Goal: Task Accomplishment & Management: Manage account settings

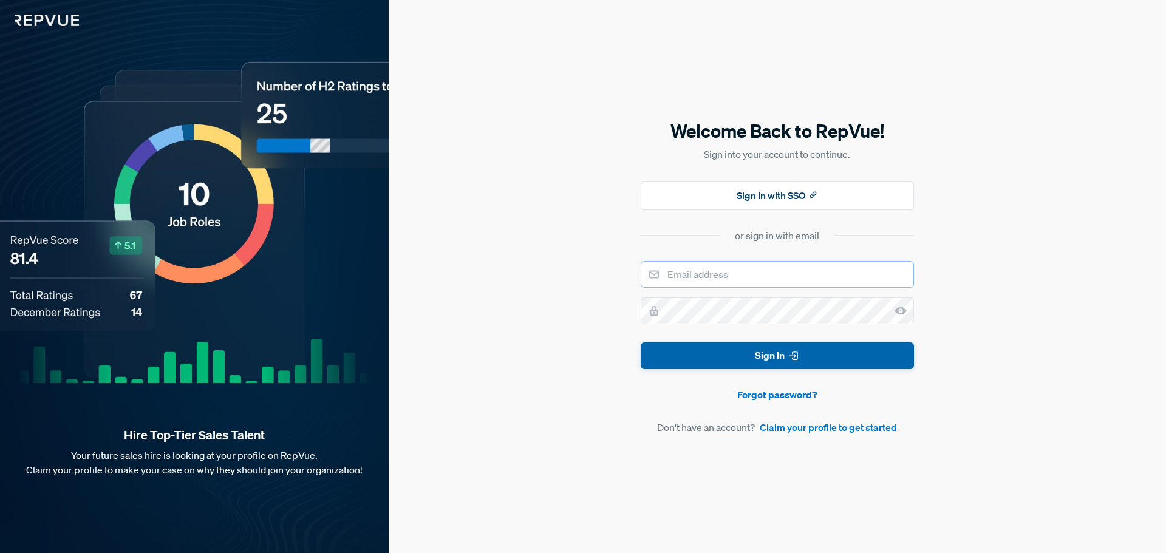
type input "mtempleton@carolinahandling.com"
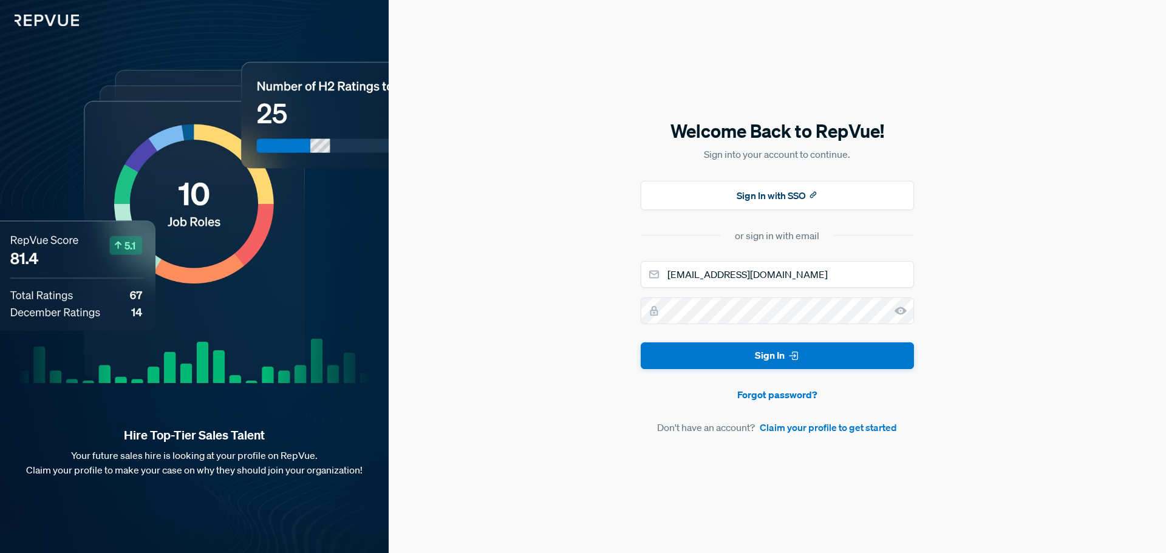
click at [385, 130] on button "Sign In" at bounding box center [777, 355] width 273 height 27
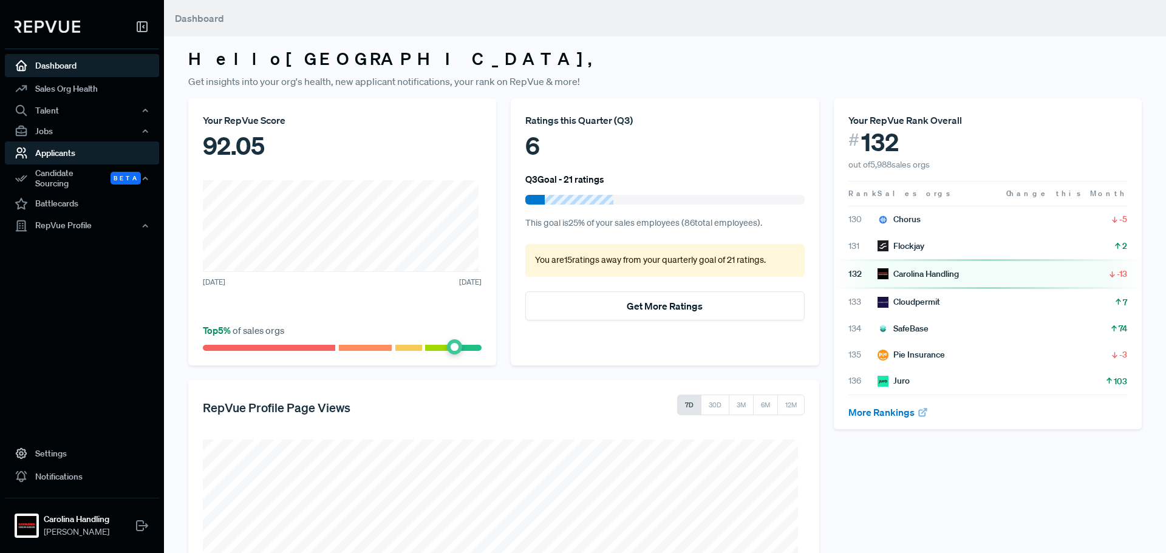
click at [74, 130] on link "Applicants" at bounding box center [82, 152] width 154 height 23
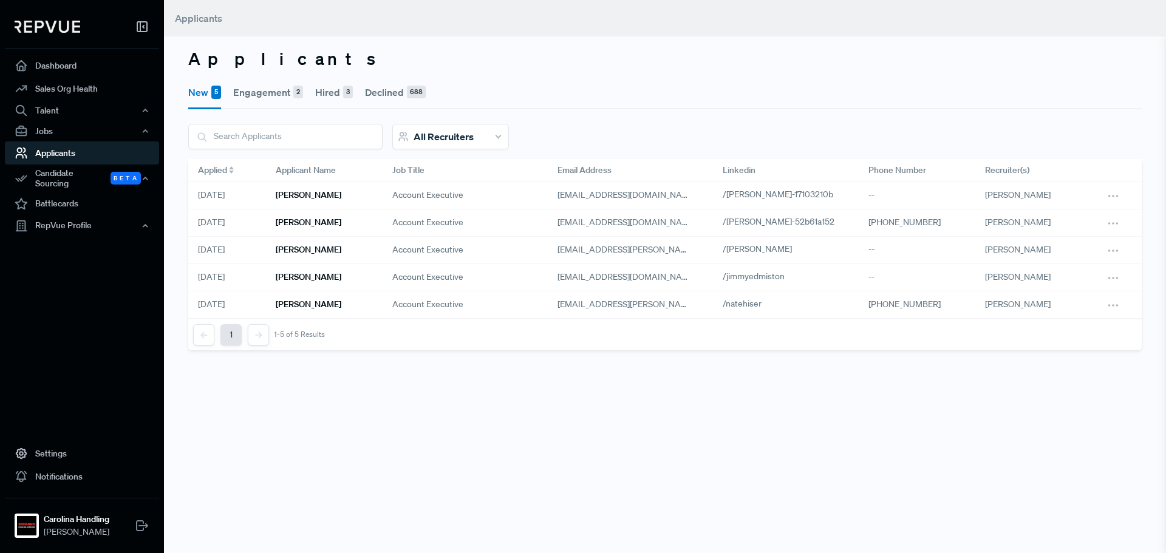
click at [288, 92] on button "Engagement 2" at bounding box center [268, 92] width 70 height 34
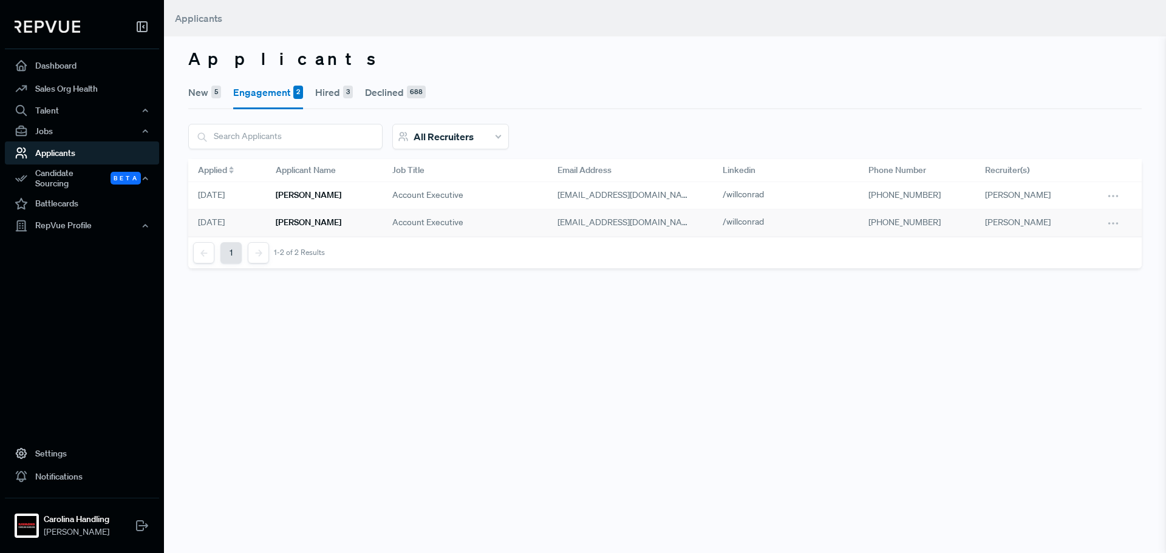
click at [333, 130] on div "BILLY CONRAD" at bounding box center [324, 223] width 117 height 27
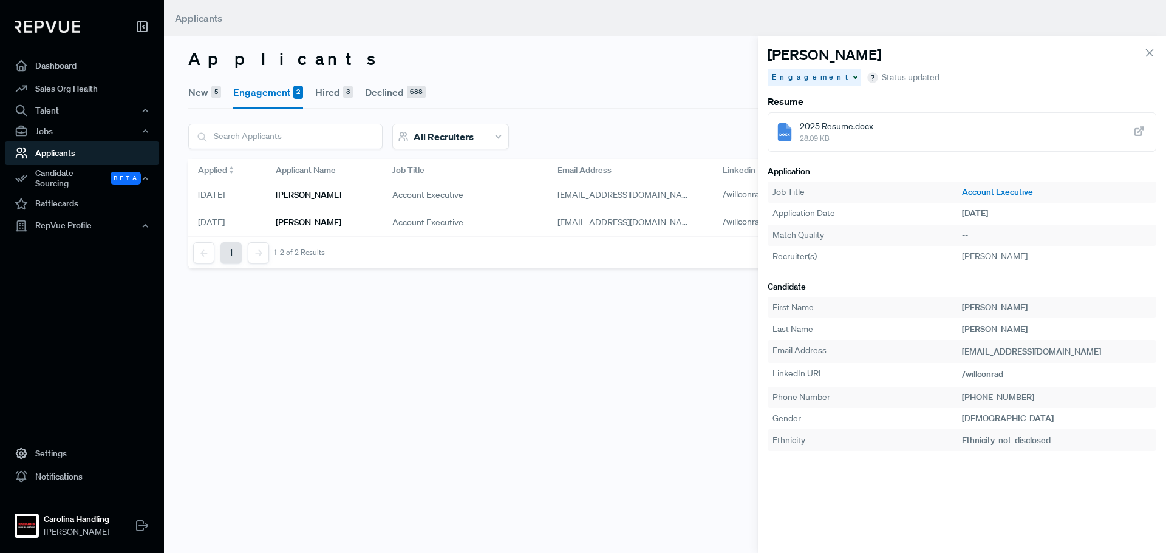
click at [385, 129] on use at bounding box center [1139, 132] width 8 height 8
click at [87, 130] on link "Applicants" at bounding box center [82, 152] width 154 height 23
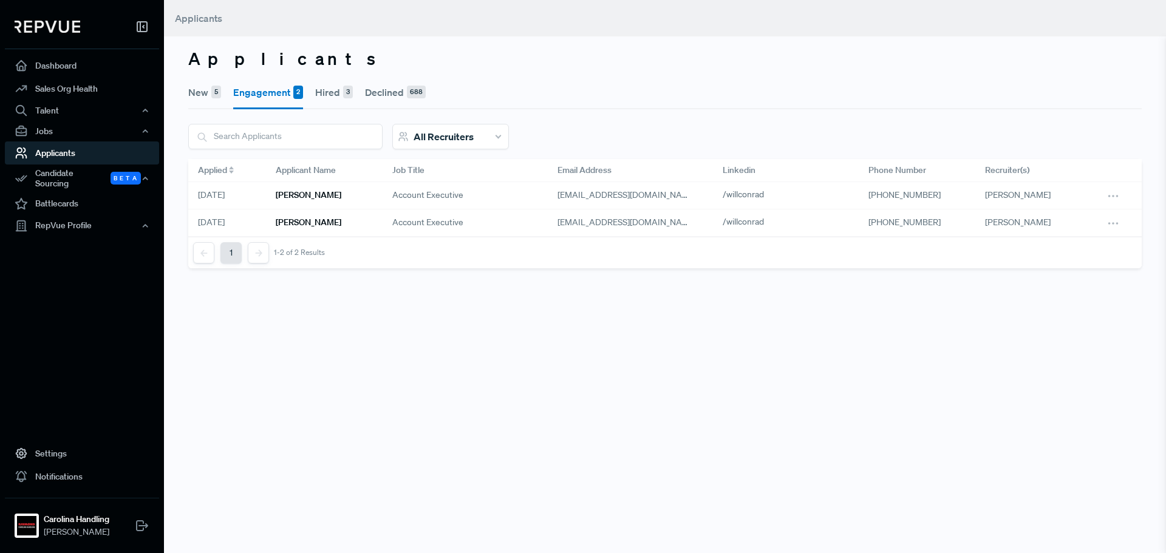
click at [207, 94] on button "New 5" at bounding box center [204, 92] width 33 height 34
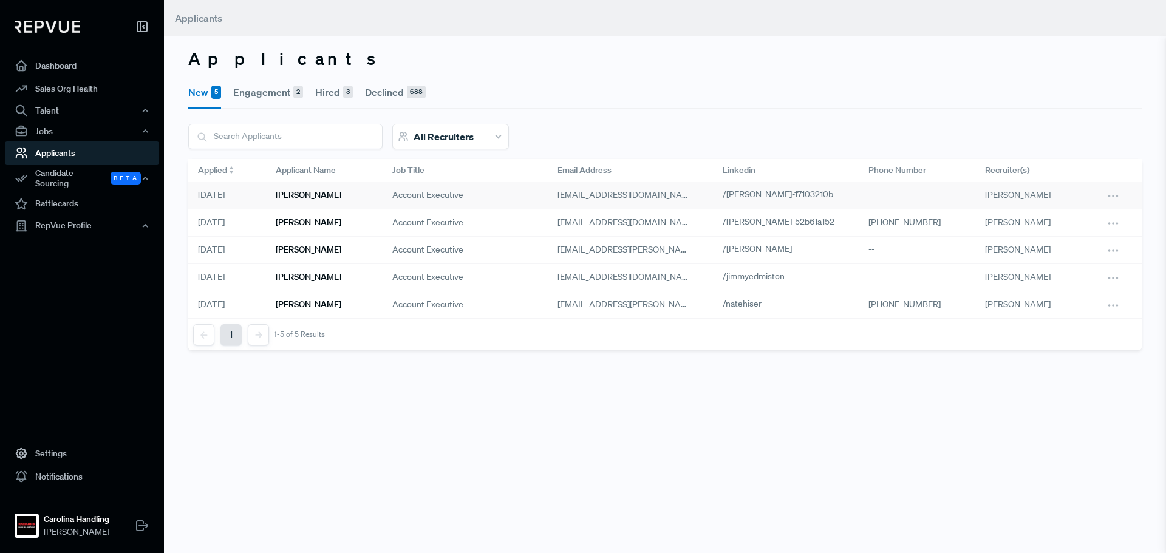
click at [308, 130] on div "Kerby Louis" at bounding box center [324, 195] width 117 height 27
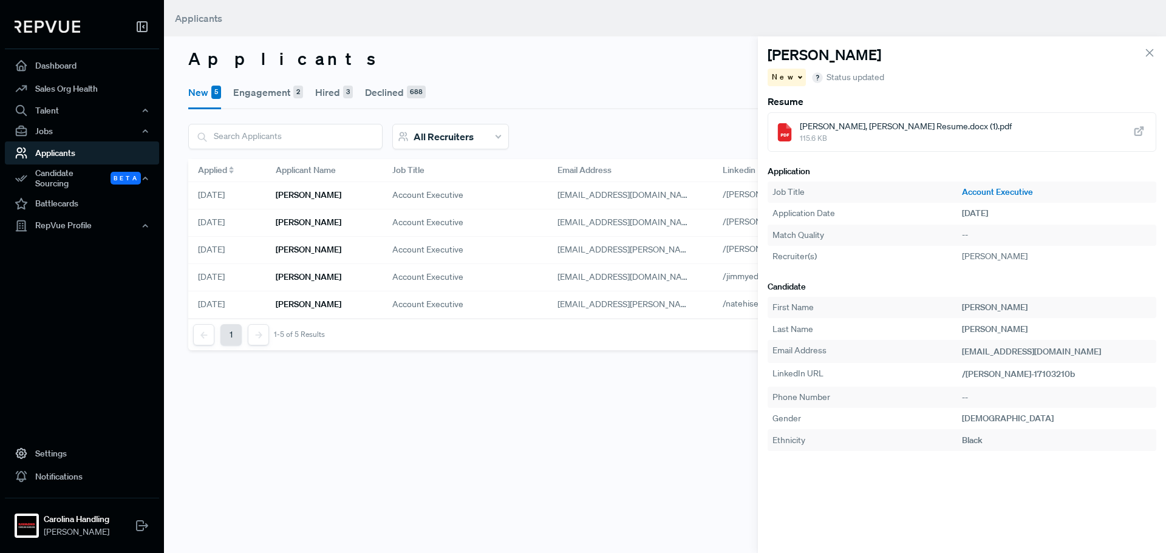
click at [385, 130] on span "115.6 KB" at bounding box center [906, 138] width 212 height 11
click at [385, 75] on span "New" at bounding box center [784, 77] width 24 height 11
drag, startPoint x: 786, startPoint y: 123, endPoint x: 788, endPoint y: 131, distance: 8.1
click at [385, 130] on div "Engagement Declined Hire unsuccessful Hire successful" at bounding box center [826, 128] width 117 height 81
click at [385, 130] on div "Hire unsuccessful" at bounding box center [826, 139] width 117 height 21
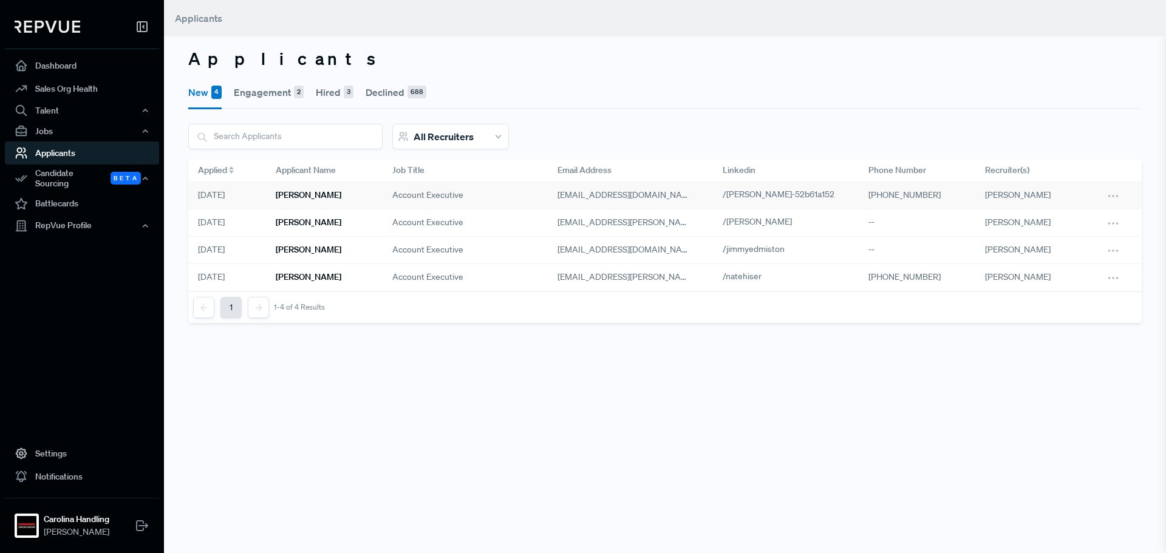
click at [343, 186] on div "Garrett Young" at bounding box center [324, 195] width 117 height 27
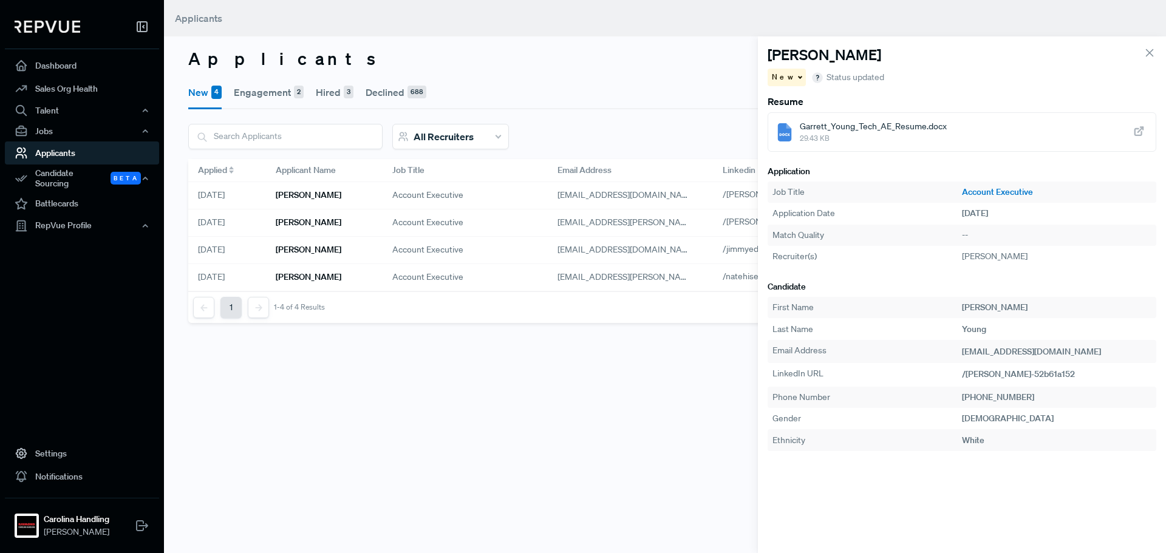
click at [329, 89] on button "Hired 3" at bounding box center [335, 92] width 38 height 34
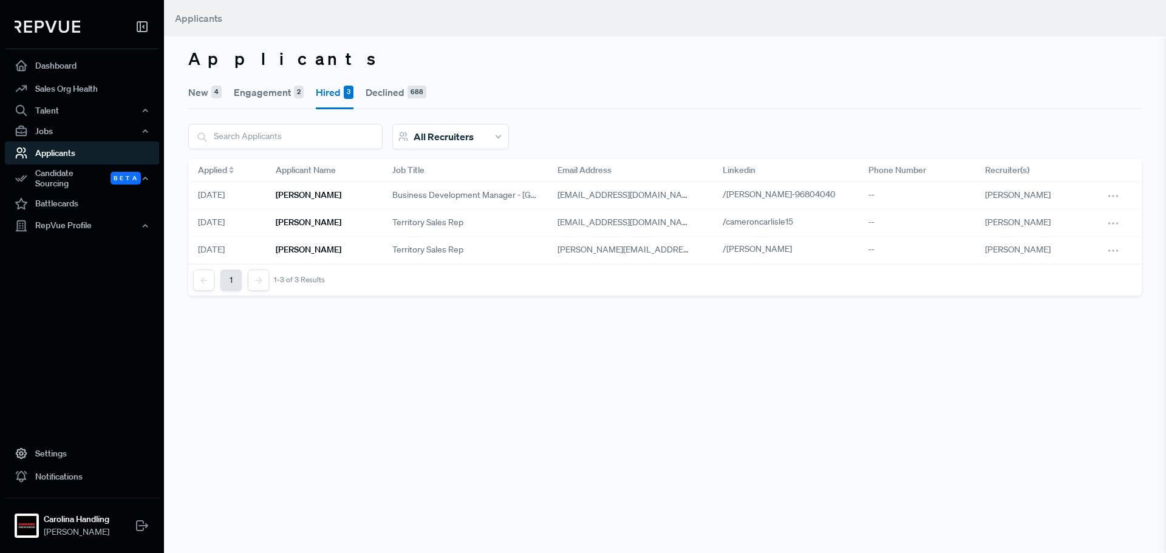
click at [211, 92] on div "4" at bounding box center [216, 92] width 10 height 13
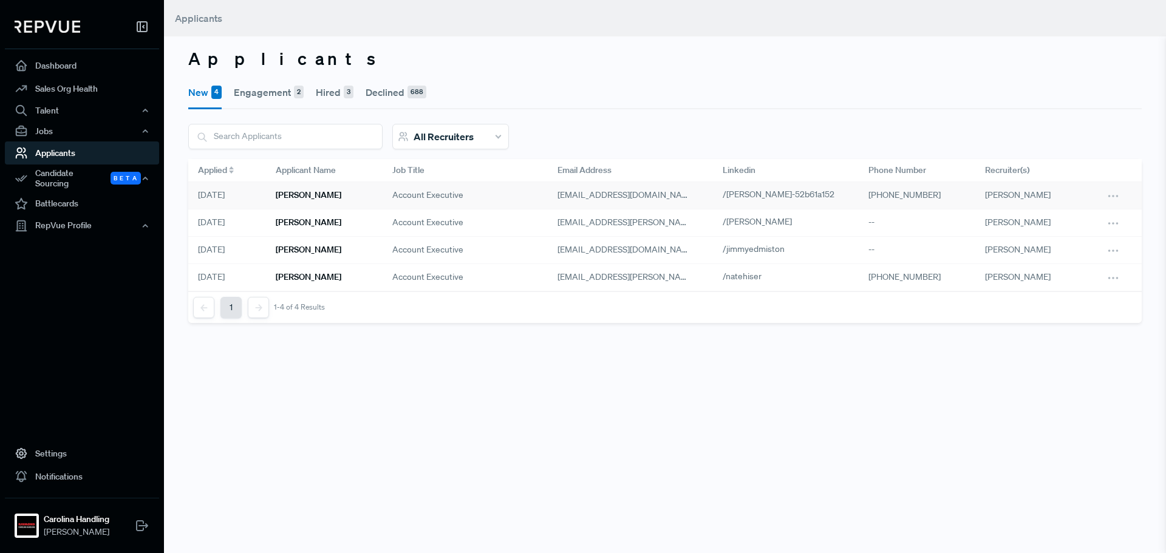
click at [339, 196] on div "Garrett Young" at bounding box center [324, 195] width 117 height 27
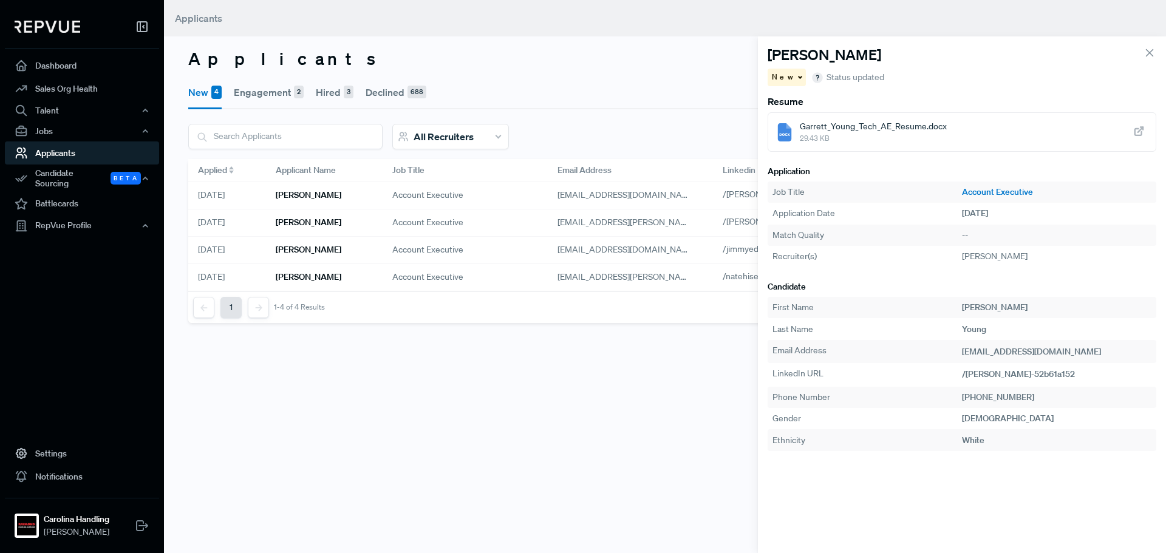
click at [864, 134] on span "29.43 KB" at bounding box center [873, 138] width 147 height 11
click at [772, 77] on span "New" at bounding box center [784, 77] width 24 height 11
click at [799, 115] on span "Declined" at bounding box center [793, 119] width 33 height 11
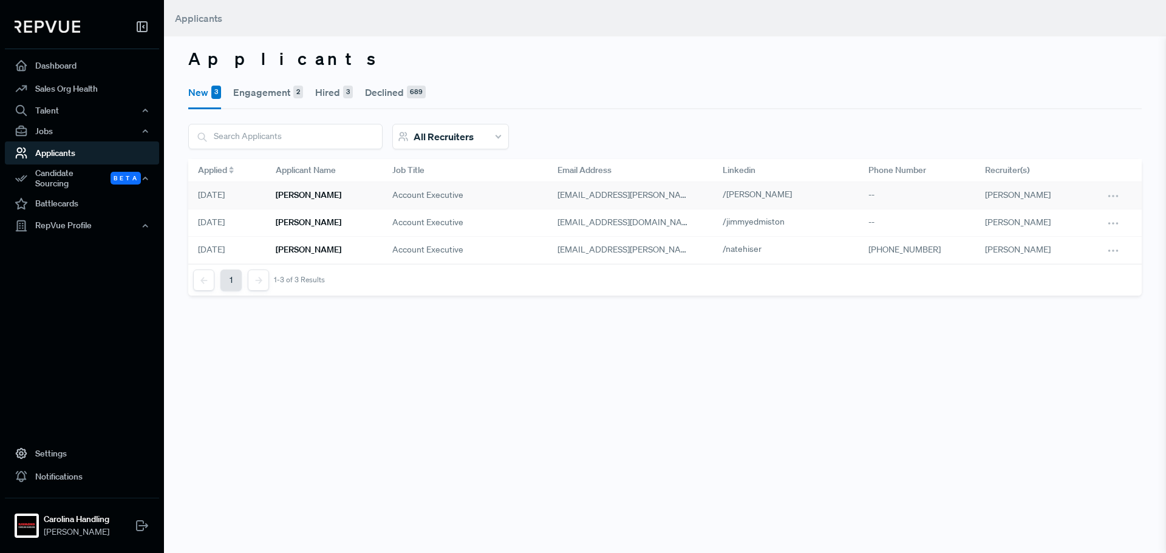
click at [370, 195] on div "[PERSON_NAME]" at bounding box center [324, 195] width 117 height 27
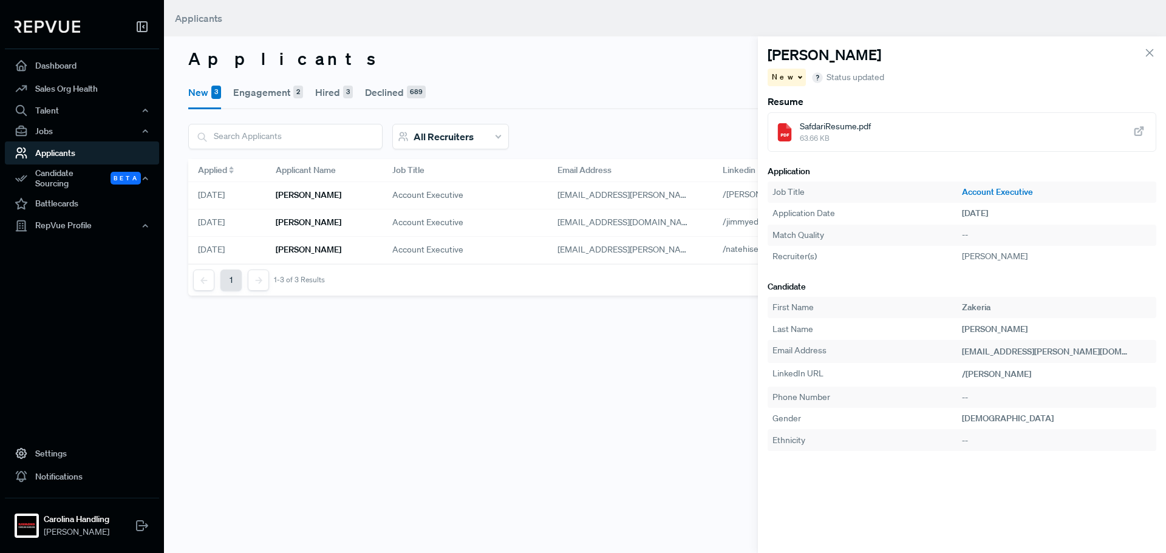
click at [873, 134] on div "SafdariResume.pdf 63.66 KB" at bounding box center [962, 131] width 389 height 39
click at [777, 73] on span "New" at bounding box center [784, 77] width 24 height 11
click at [796, 76] on span at bounding box center [799, 77] width 6 height 2
click at [797, 111] on div "Declined" at bounding box center [826, 118] width 117 height 21
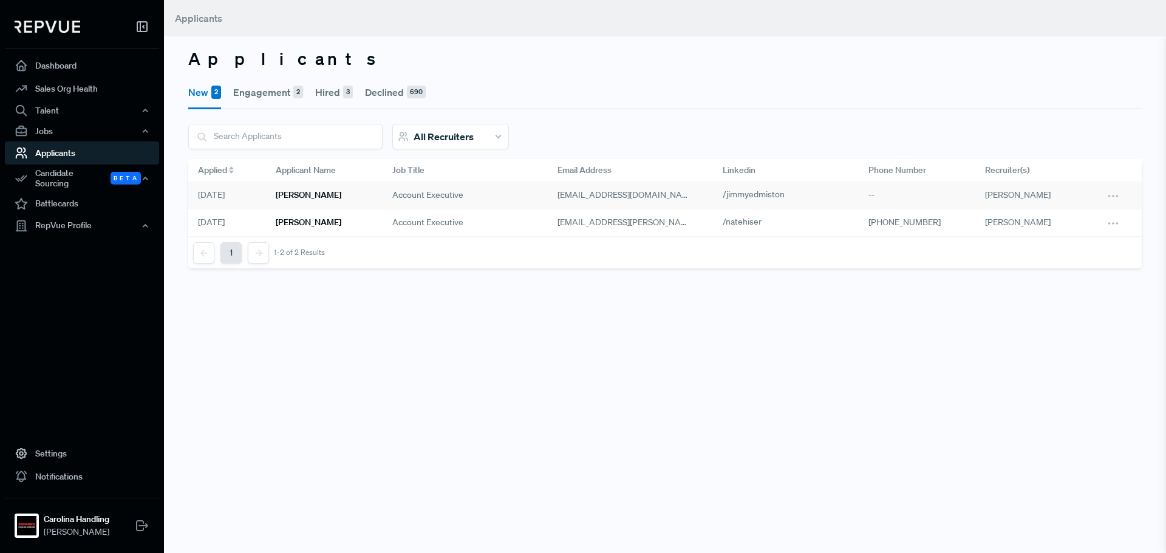
click at [325, 191] on h6 "[PERSON_NAME]" at bounding box center [309, 195] width 66 height 10
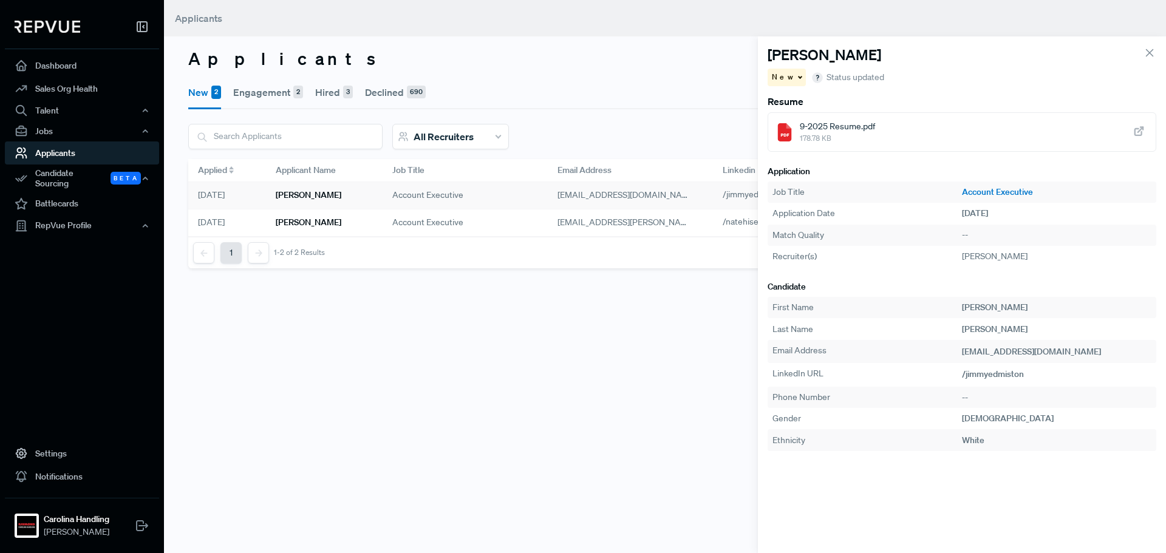
click at [787, 138] on use at bounding box center [784, 132] width 13 height 18
click at [774, 75] on span "New" at bounding box center [784, 77] width 24 height 11
click at [811, 97] on span "Engagement" at bounding box center [801, 99] width 49 height 11
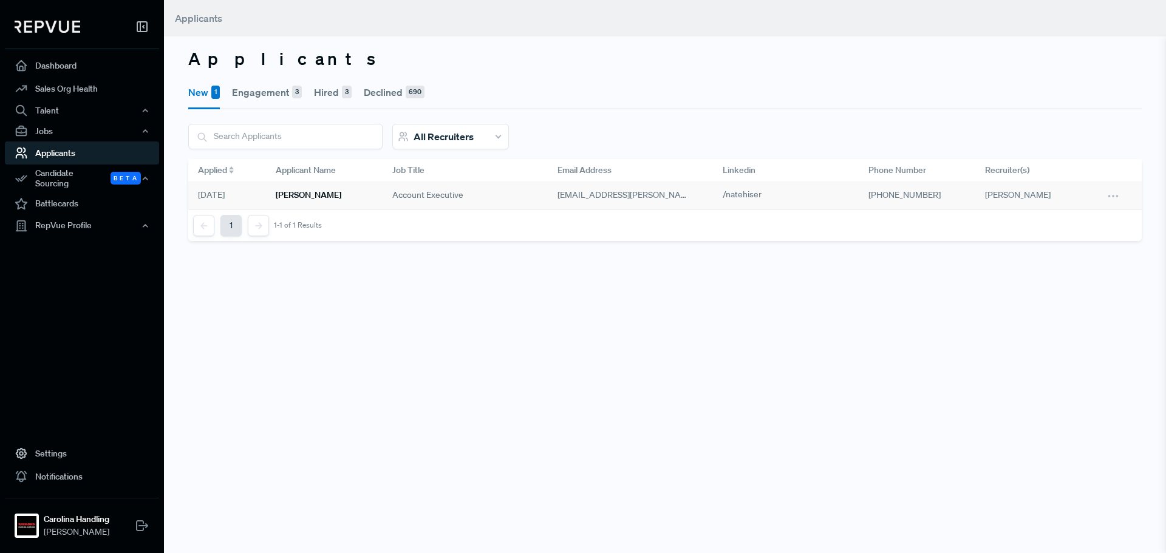
click at [325, 199] on div "[PERSON_NAME]" at bounding box center [324, 195] width 117 height 27
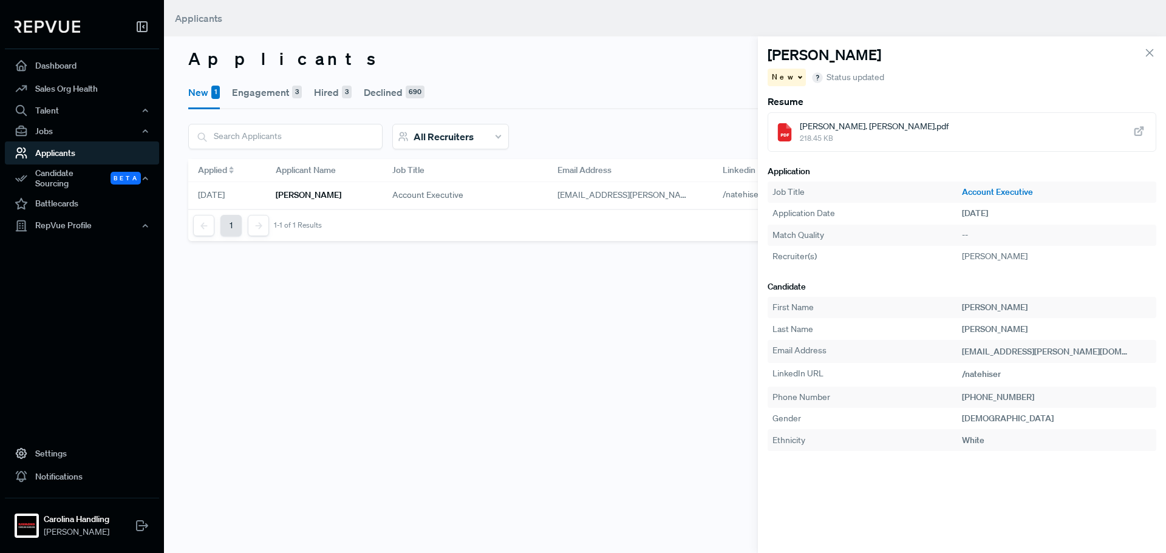
click at [887, 134] on div "[PERSON_NAME]. [PERSON_NAME].pdf 218.45 KB" at bounding box center [962, 131] width 389 height 39
click at [792, 72] on div "New" at bounding box center [787, 78] width 38 height 18
click at [810, 118] on span "Declined" at bounding box center [793, 119] width 33 height 11
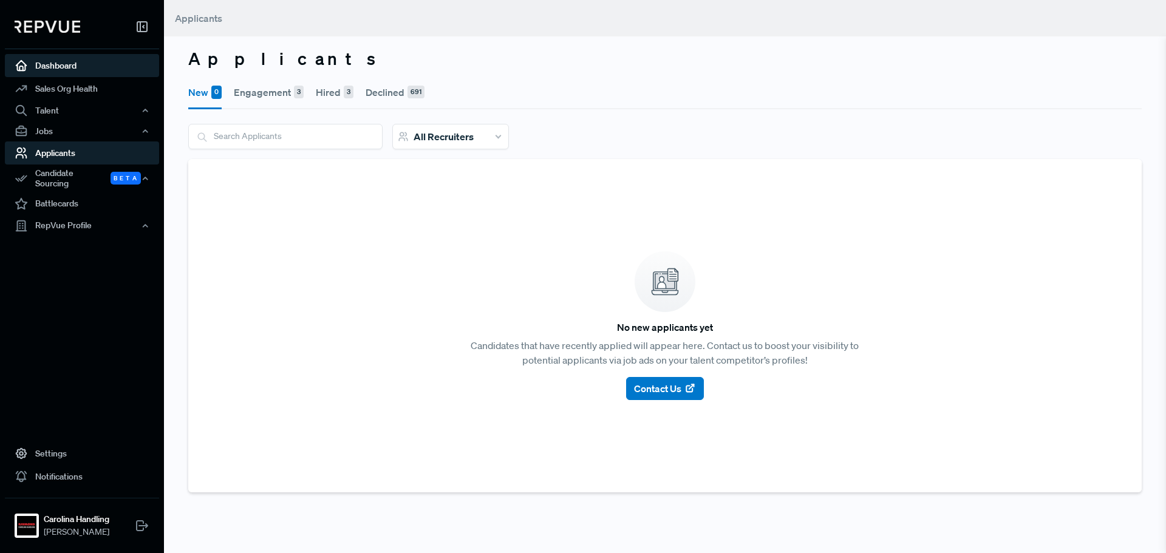
click at [94, 55] on link "Dashboard" at bounding box center [82, 65] width 154 height 23
